Goal: Task Accomplishment & Management: Manage account settings

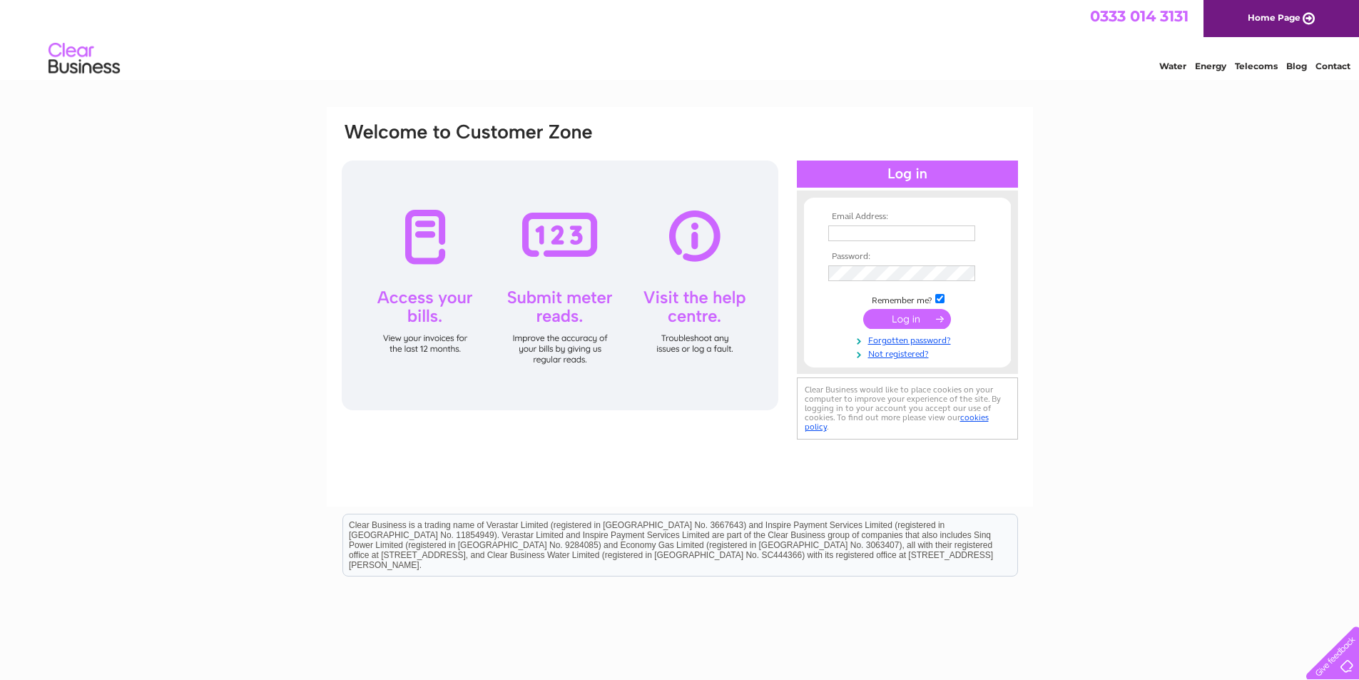
type input "[EMAIL_ADDRESS][PERSON_NAME][DOMAIN_NAME]"
click at [668, 323] on input "submit" at bounding box center [907, 319] width 88 height 20
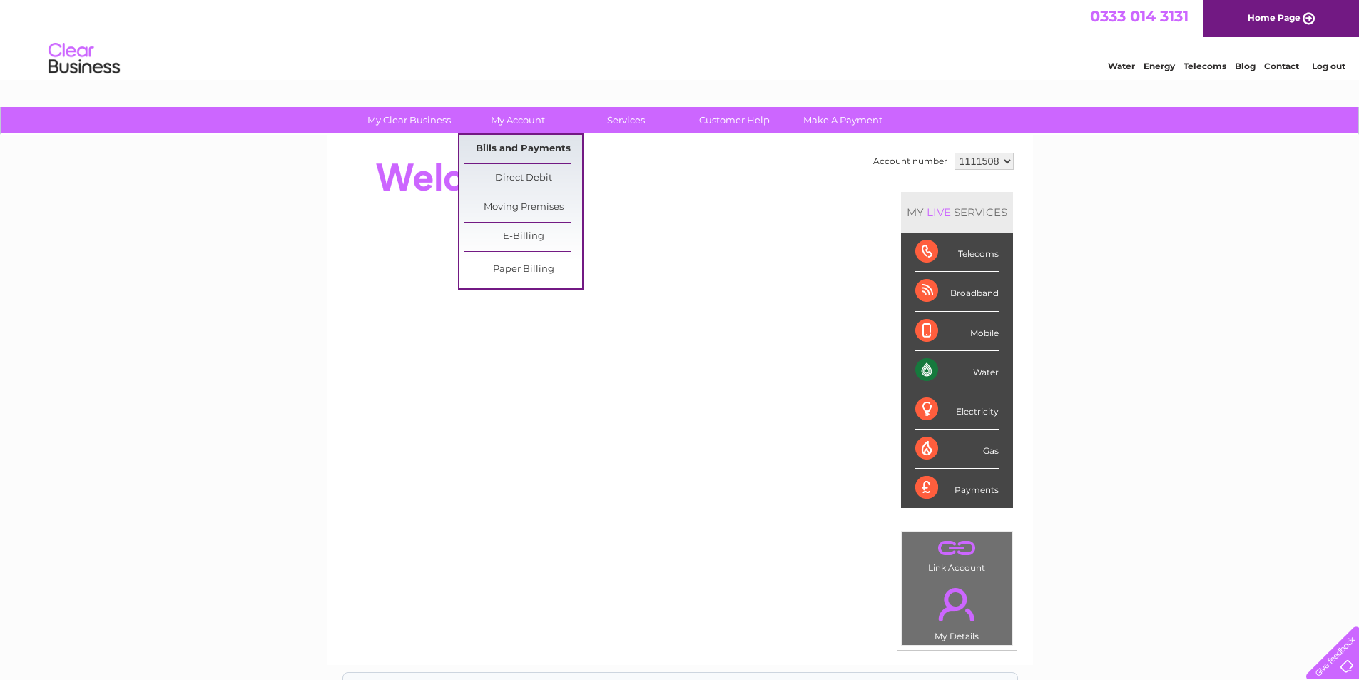
click at [535, 148] on link "Bills and Payments" at bounding box center [523, 149] width 118 height 29
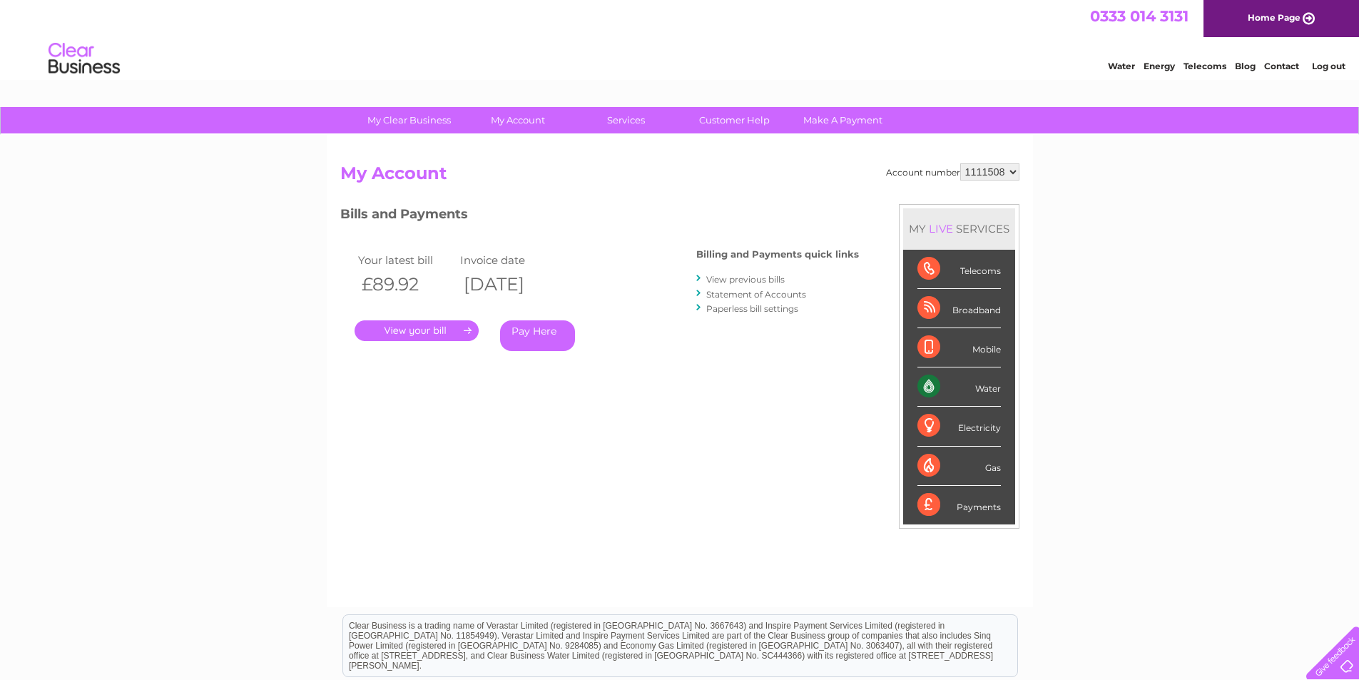
click at [415, 340] on link "." at bounding box center [417, 330] width 124 height 21
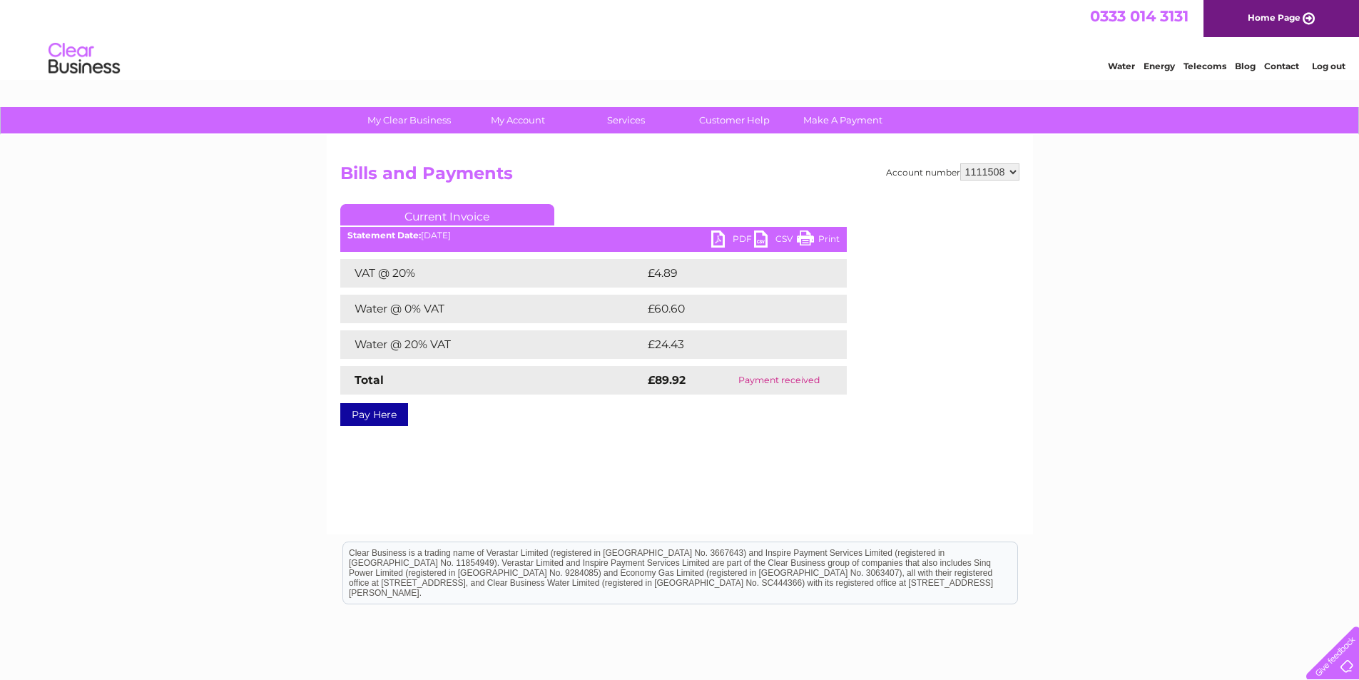
click at [717, 239] on link "PDF" at bounding box center [732, 240] width 43 height 21
